Goal: Share content: Share content

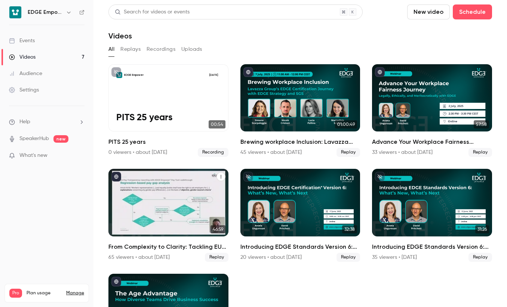
click at [182, 222] on div "From Complexity to Clarity: Tackling EU Pay Transparency with the EDGE Empower …" at bounding box center [168, 202] width 120 height 67
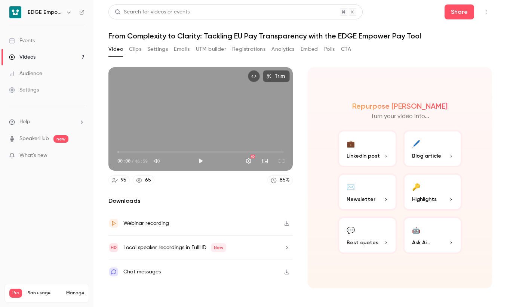
click at [328, 49] on button "Polls" at bounding box center [329, 49] width 11 height 12
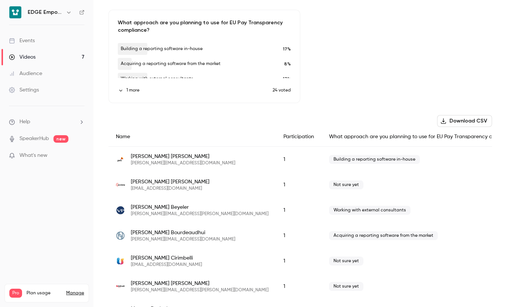
scroll to position [75, 0]
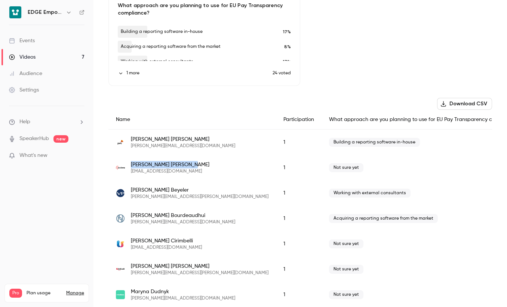
drag, startPoint x: 169, startPoint y: 164, endPoint x: 129, endPoint y: 162, distance: 40.8
click at [129, 162] on div "[PERSON_NAME] [EMAIL_ADDRESS][DOMAIN_NAME]" at bounding box center [192, 167] width 153 height 13
copy span "[PERSON_NAME]"
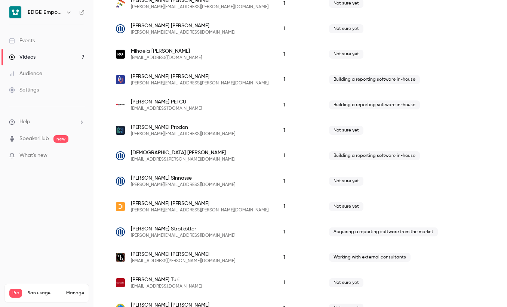
scroll to position [482, 0]
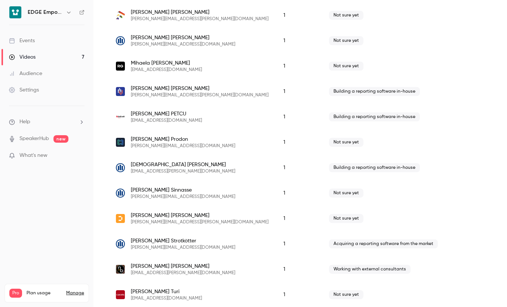
click at [64, 57] on link "Videos 7" at bounding box center [46, 57] width 93 height 16
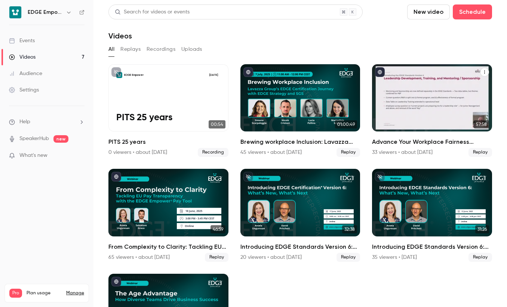
click at [424, 95] on div "Advance Your Workplace Fairness Journey — Legally, Ethically, and Meritocratica…" at bounding box center [432, 97] width 120 height 67
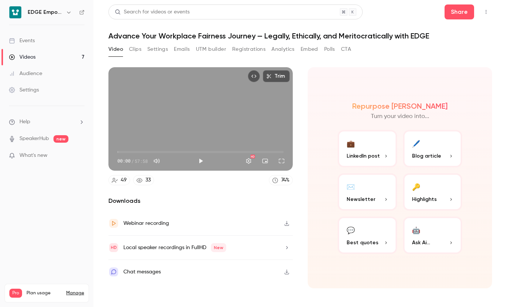
click at [372, 149] on button "💼 LinkedIn post" at bounding box center [367, 148] width 59 height 37
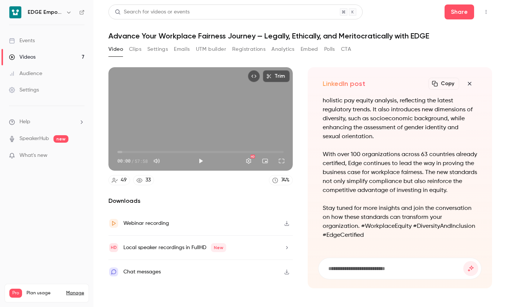
click at [468, 85] on icon "button" at bounding box center [469, 84] width 9 height 6
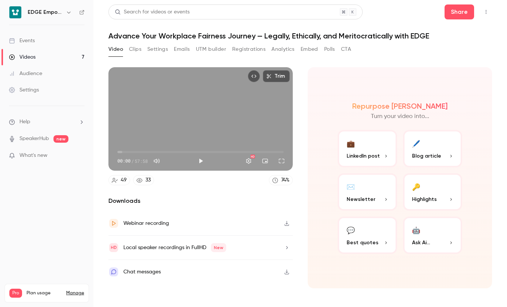
click at [415, 187] on div "🔑" at bounding box center [416, 187] width 8 height 12
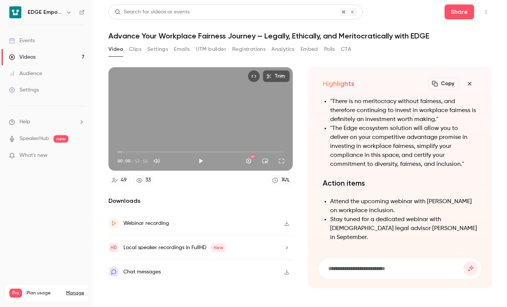
scroll to position [-163, 0]
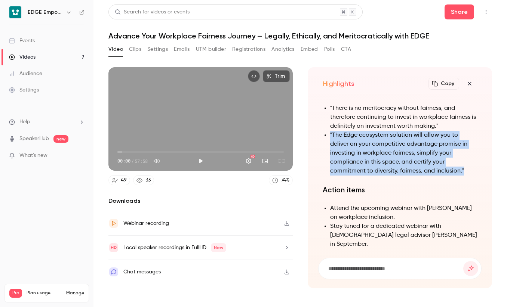
drag, startPoint x: 330, startPoint y: 143, endPoint x: 462, endPoint y: 179, distance: 136.8
click at [463, 176] on li ""The Edge ecosystem solution will allow you to deliver on your competitive adva…" at bounding box center [403, 153] width 147 height 45
drag, startPoint x: 462, startPoint y: 179, endPoint x: 420, endPoint y: 178, distance: 41.9
copy li ""The Edge ecosystem solution will allow you to deliver on your competitive adva…"
click at [445, 64] on div "Trim 00:00 00:00 / 57:58 HD 49 33 74 % Downloads Webinar recording Local speake…" at bounding box center [300, 173] width 384 height 230
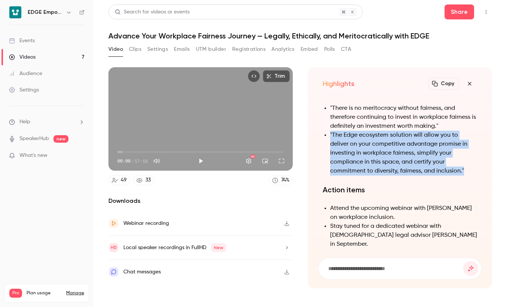
drag, startPoint x: 330, startPoint y: 145, endPoint x: 464, endPoint y: 181, distance: 138.2
click at [464, 176] on li ""The Edge ecosystem solution will allow you to deliver on your competitive adva…" at bounding box center [403, 153] width 147 height 45
drag, startPoint x: 464, startPoint y: 181, endPoint x: 430, endPoint y: 176, distance: 33.5
copy li ""The Edge ecosystem solution will allow you to deliver on your competitive adva…"
click at [139, 50] on button "Clips" at bounding box center [135, 49] width 12 height 12
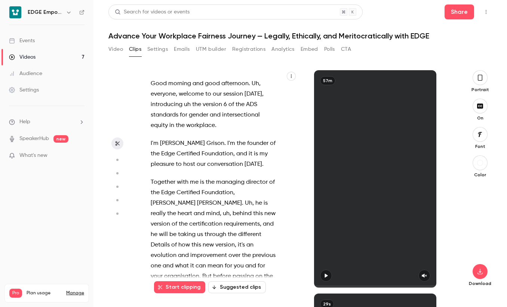
click at [117, 50] on button "Video" at bounding box center [115, 49] width 15 height 12
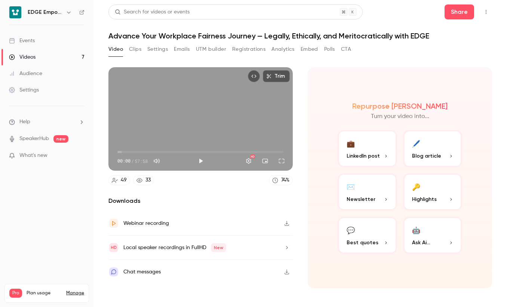
click at [51, 56] on link "Videos 7" at bounding box center [46, 57] width 93 height 16
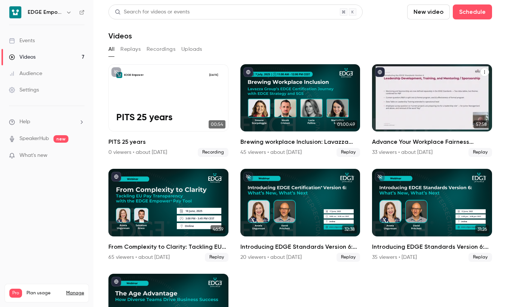
click at [428, 116] on div "Advance Your Workplace Fairness Journey — Legally, Ethically, and Meritocratica…" at bounding box center [432, 97] width 120 height 67
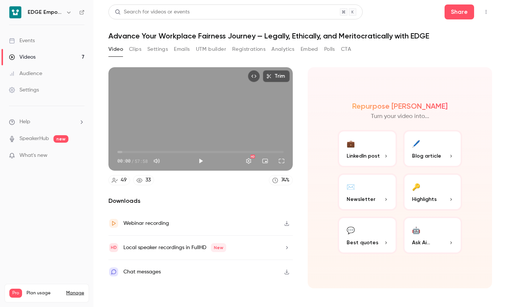
click at [360, 151] on button "💼 LinkedIn post" at bounding box center [367, 148] width 59 height 37
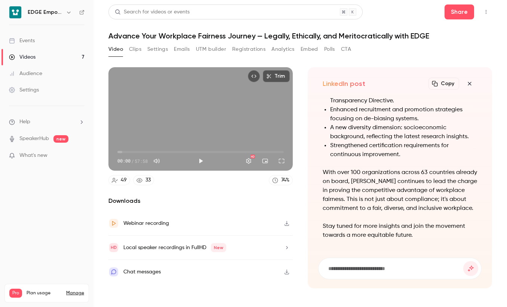
click at [452, 82] on button "Copy" at bounding box center [443, 84] width 31 height 12
click at [457, 8] on button "Share" at bounding box center [460, 11] width 30 height 15
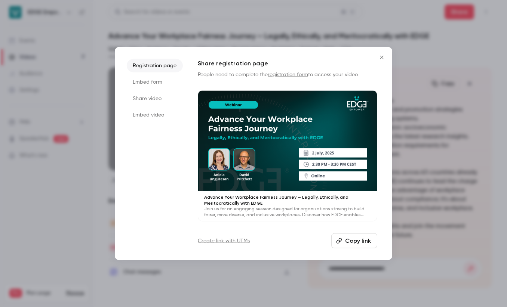
click at [362, 242] on button "Copy link" at bounding box center [354, 240] width 46 height 15
click at [154, 99] on li "Share video" at bounding box center [155, 98] width 56 height 13
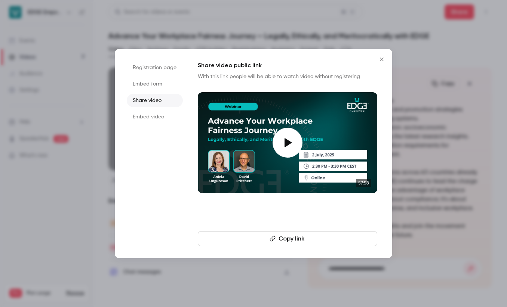
click at [297, 240] on button "Copy link" at bounding box center [287, 238] width 179 height 15
click at [380, 60] on icon "Close" at bounding box center [381, 59] width 9 height 6
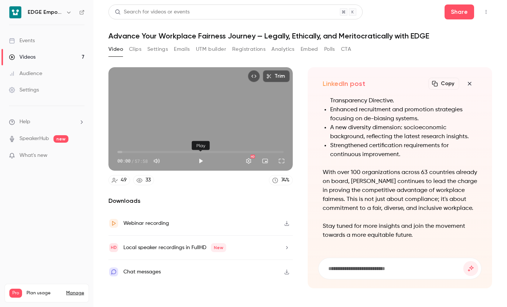
click at [202, 157] on button "Play" at bounding box center [200, 161] width 15 height 15
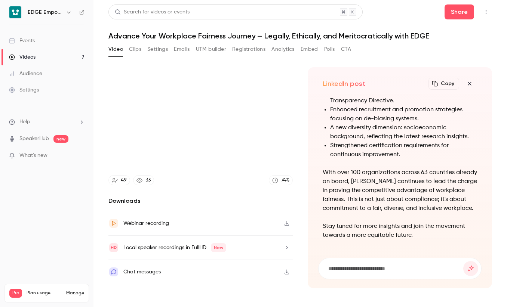
click at [364, 58] on div "Trim 00:41 00:41 / 57:58 HD 49 33 74 % Downloads Webinar recording Local speake…" at bounding box center [300, 173] width 384 height 230
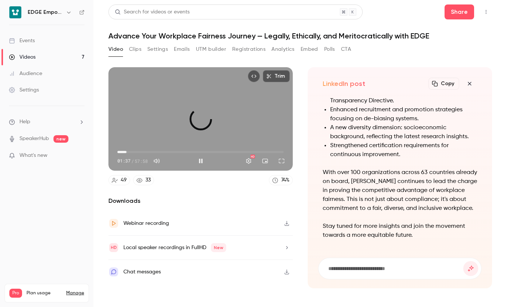
click at [126, 151] on span "03:07" at bounding box center [200, 152] width 166 height 12
click at [120, 151] on span "03:08" at bounding box center [200, 152] width 166 height 12
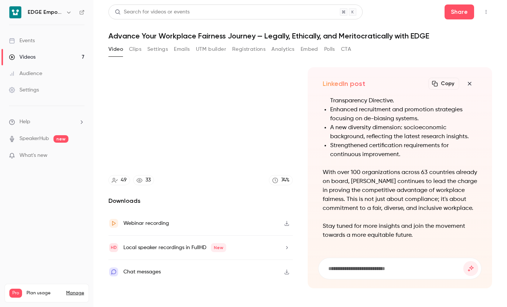
type input "**"
drag, startPoint x: 101, startPoint y: 71, endPoint x: 93, endPoint y: 86, distance: 17.2
click at [87, 81] on link "Audience" at bounding box center [46, 73] width 93 height 16
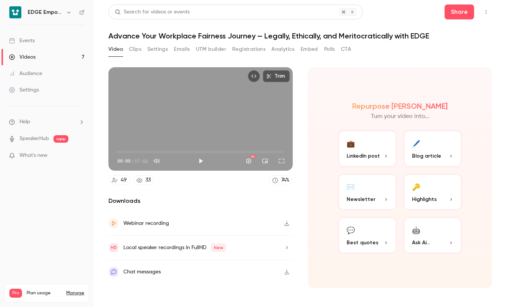
click at [119, 152] on span "00:00" at bounding box center [117, 152] width 2 height 2
click at [121, 151] on span "01:18" at bounding box center [121, 152] width 2 height 2
click at [118, 151] on span "00:15" at bounding box center [118, 152] width 2 height 2
click at [246, 161] on button "Settings" at bounding box center [248, 161] width 15 height 15
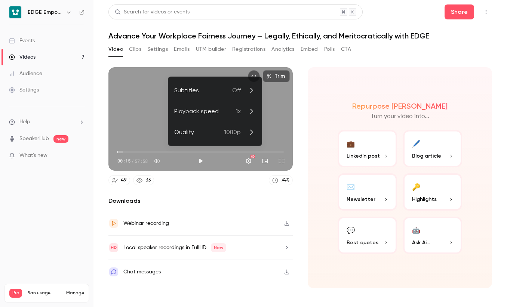
click at [248, 135] on icon at bounding box center [251, 132] width 9 height 9
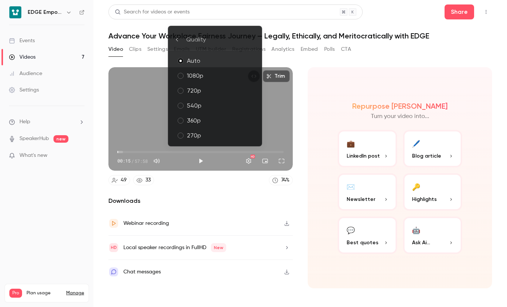
click at [182, 41] on div at bounding box center [180, 40] width 12 height 6
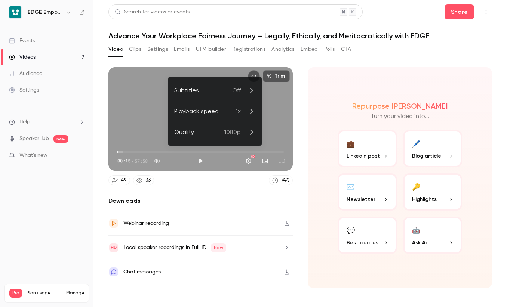
click at [359, 85] on div at bounding box center [253, 153] width 507 height 307
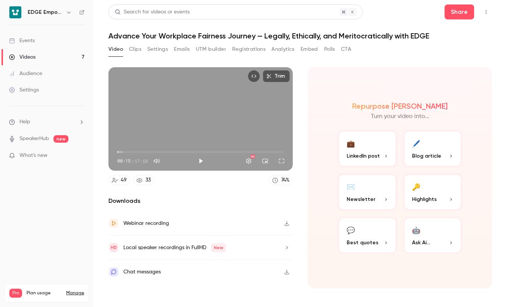
type input "****"
click at [283, 159] on button "Full screen" at bounding box center [281, 161] width 15 height 15
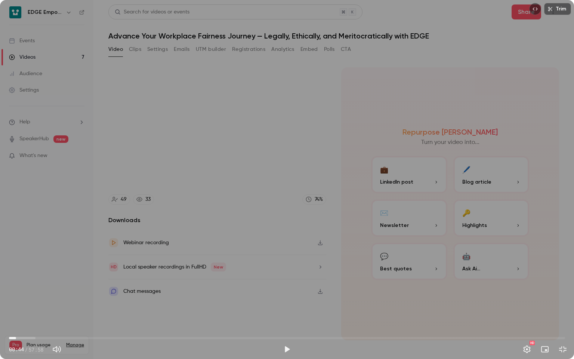
type input "****"
drag, startPoint x: 12, startPoint y: 336, endPoint x: 16, endPoint y: 336, distance: 4.1
click at [16, 307] on span "00:46" at bounding box center [16, 338] width 2 height 2
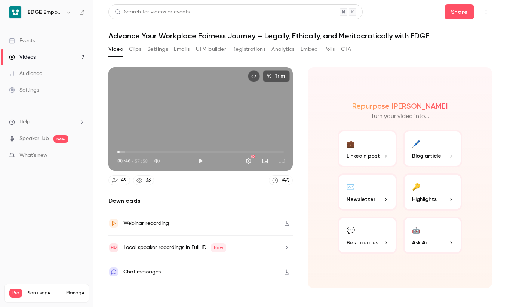
click at [274, 76] on button "Trim" at bounding box center [276, 76] width 27 height 12
click at [202, 162] on button "Play" at bounding box center [200, 161] width 15 height 15
click at [259, 150] on span "49:15" at bounding box center [200, 152] width 166 height 12
click at [194, 126] on div "Trim 50:54 50:54 / 57:58 HD" at bounding box center [200, 119] width 184 height 104
type input "******"
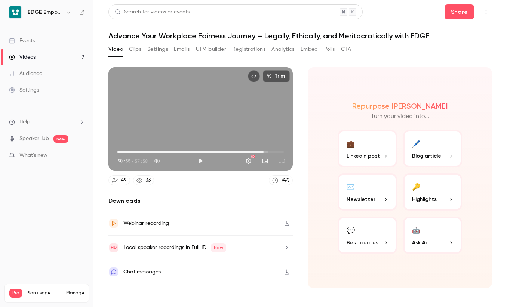
click at [111, 50] on button "Video" at bounding box center [115, 49] width 15 height 12
click at [247, 248] on div "Local speaker recordings in FullHD New" at bounding box center [200, 248] width 184 height 24
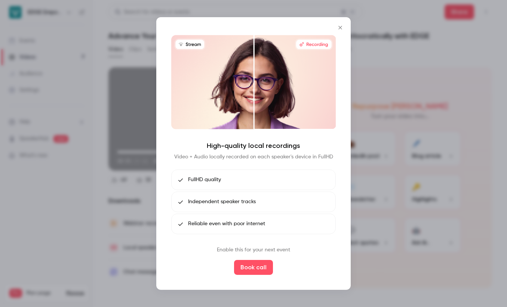
click at [375, 120] on div at bounding box center [253, 153] width 507 height 307
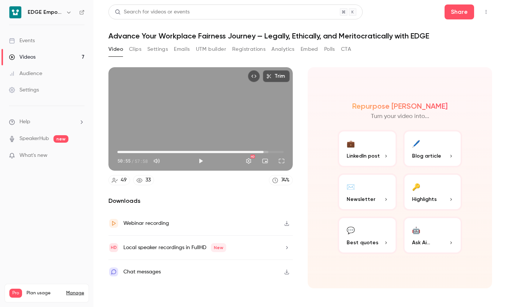
click at [183, 224] on div "Webinar recording" at bounding box center [200, 224] width 184 height 24
click at [302, 121] on section "Trim 50:55 50:55 / 57:58 HD 49 33 74 % Downloads Webinar recording Local speake…" at bounding box center [300, 177] width 384 height 221
click at [423, 191] on button "🔑 Highlights" at bounding box center [432, 191] width 59 height 37
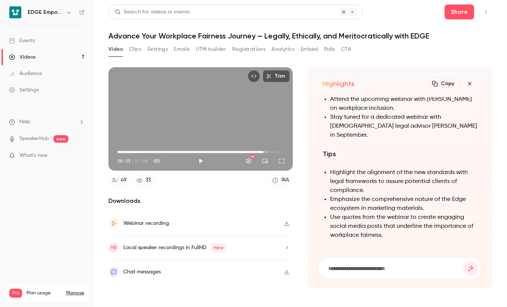
click at [268, 274] on div "Chat messages" at bounding box center [200, 272] width 184 height 24
click at [137, 47] on button "Clips" at bounding box center [135, 49] width 12 height 12
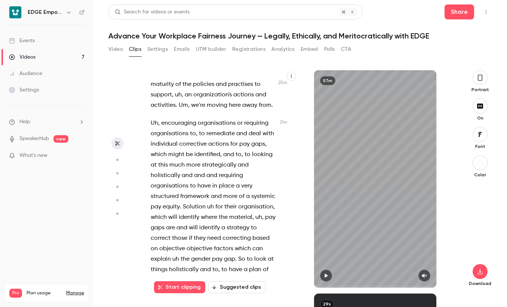
scroll to position [4876, 0]
